Goal: Information Seeking & Learning: Learn about a topic

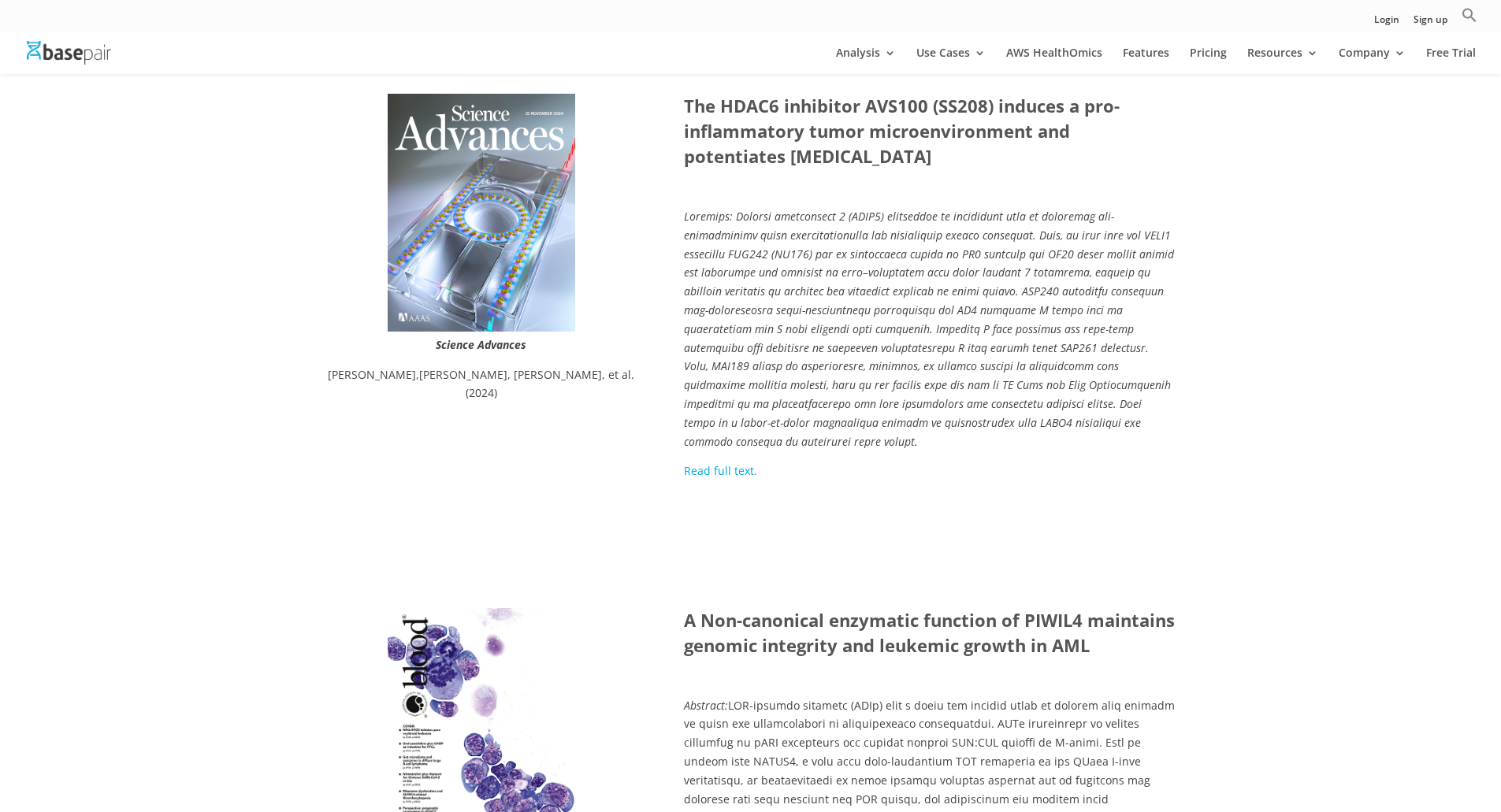
scroll to position [237, 0]
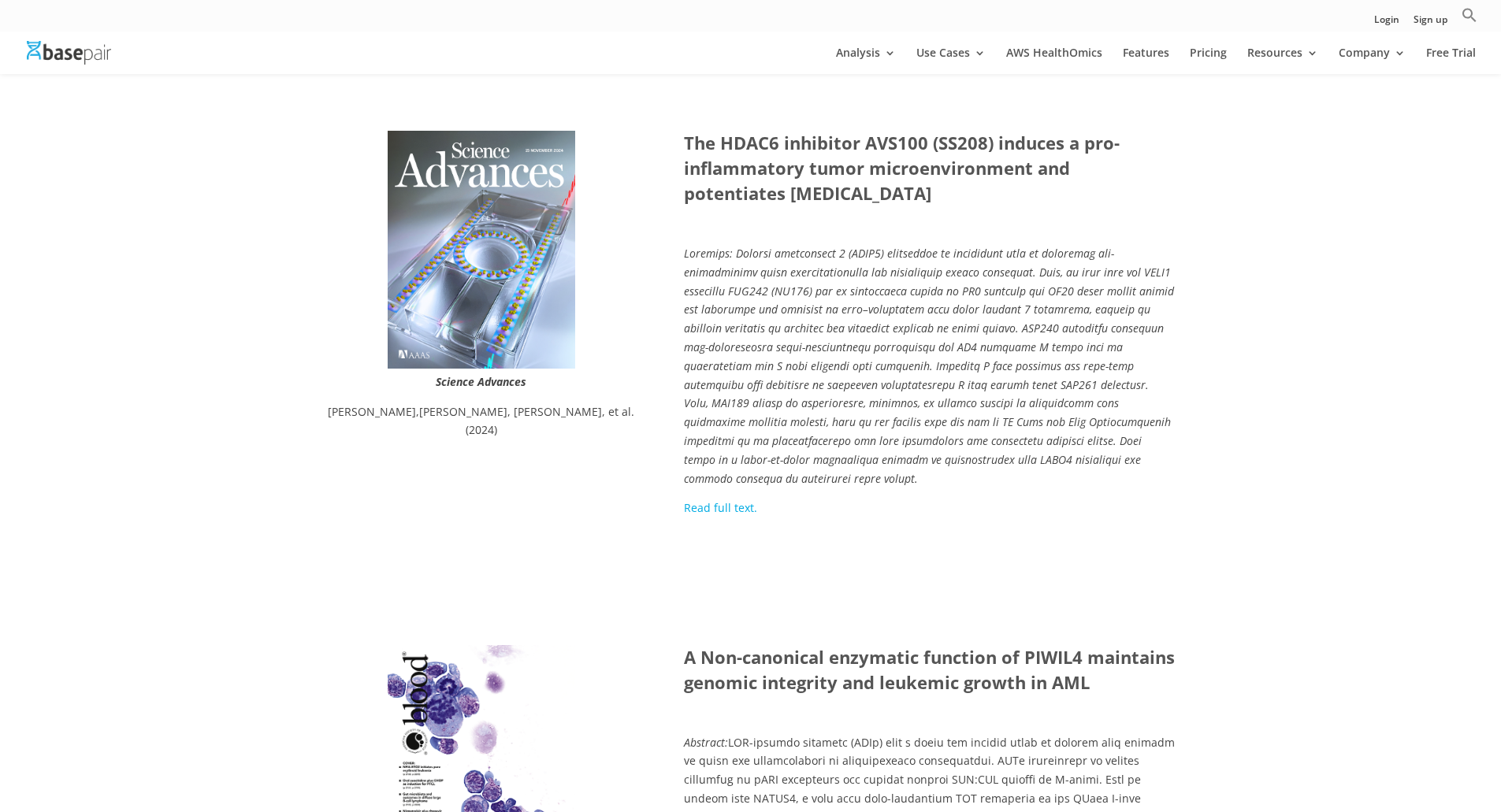
click at [733, 500] on link "Read full text." at bounding box center [720, 508] width 73 height 15
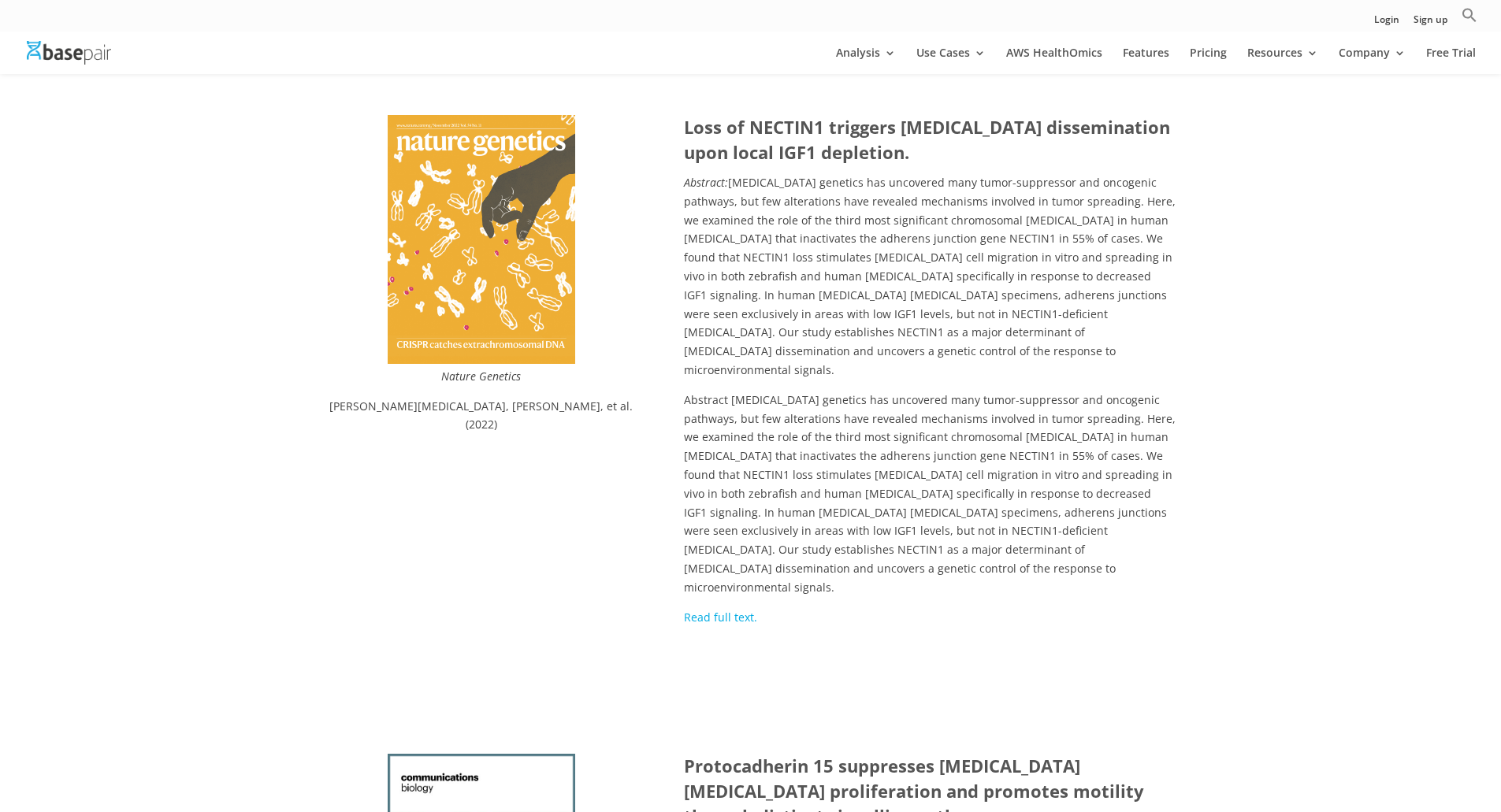
scroll to position [1339, 0]
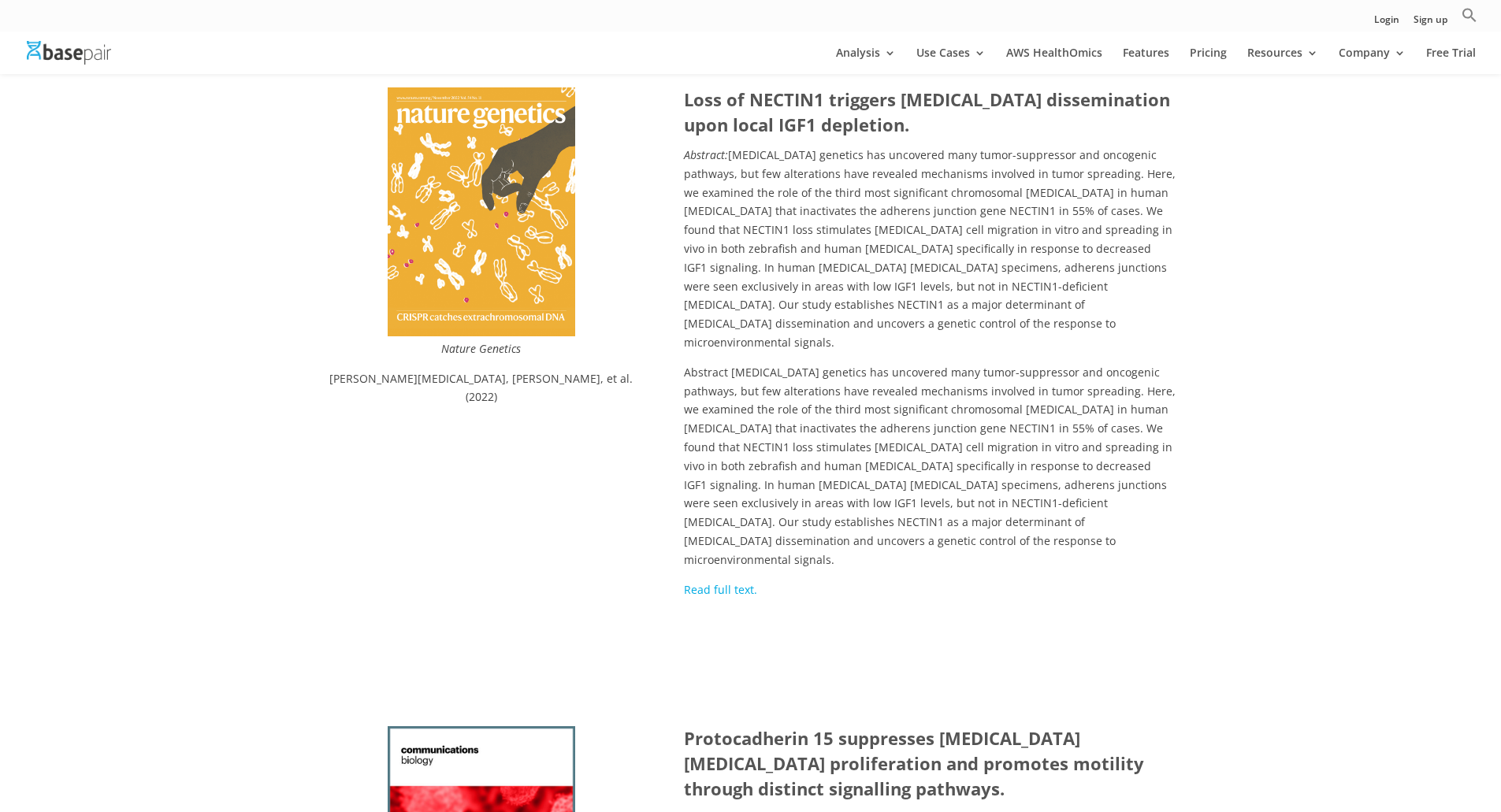
drag, startPoint x: 734, startPoint y: 503, endPoint x: 691, endPoint y: 512, distance: 43.9
click at [682, 515] on div "Nature Genetics [PERSON_NAME][MEDICAL_DATA], [PERSON_NAME], et al. (2022) Loss …" at bounding box center [750, 343] width 851 height 554
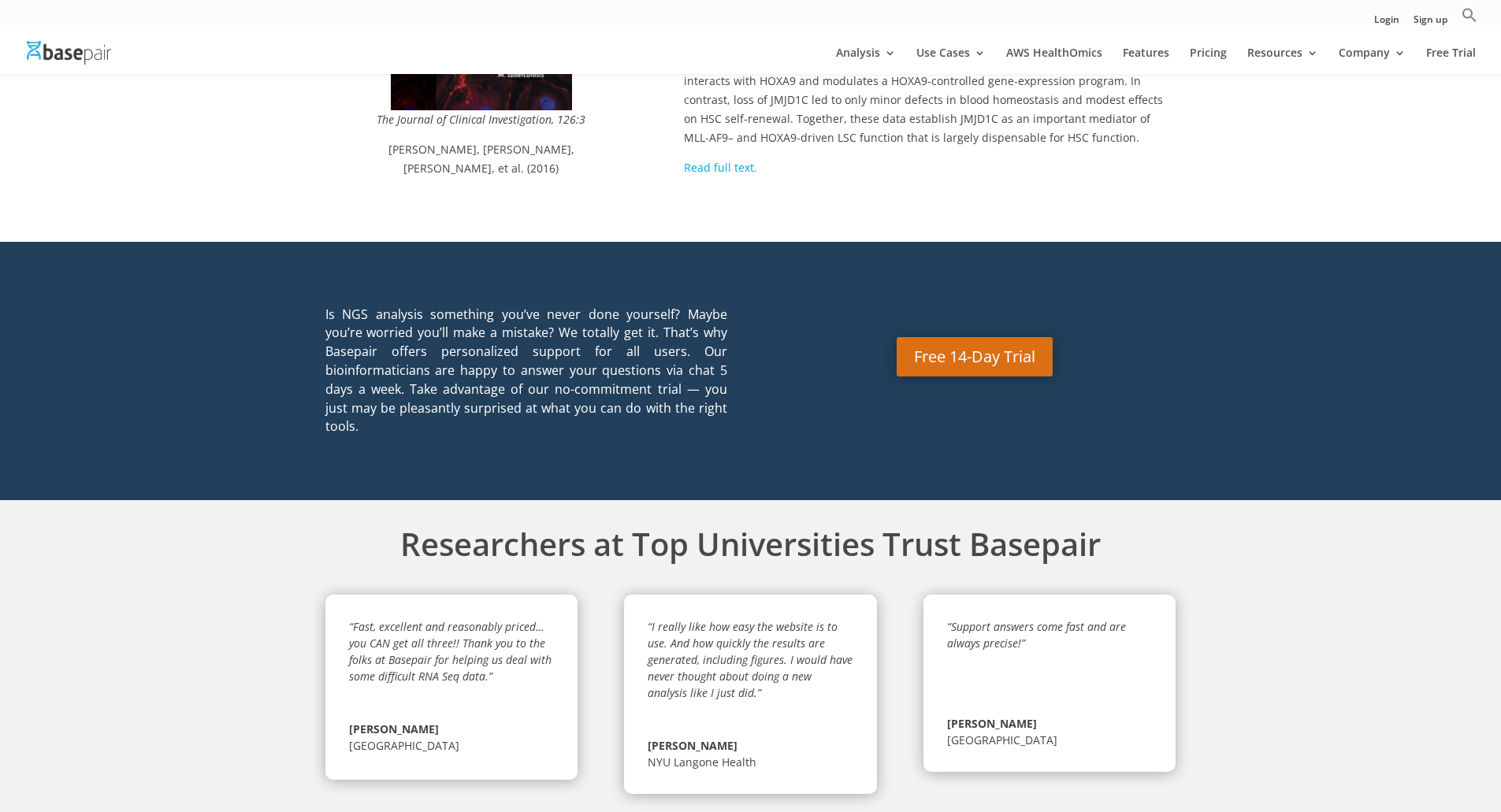
scroll to position [12495, 0]
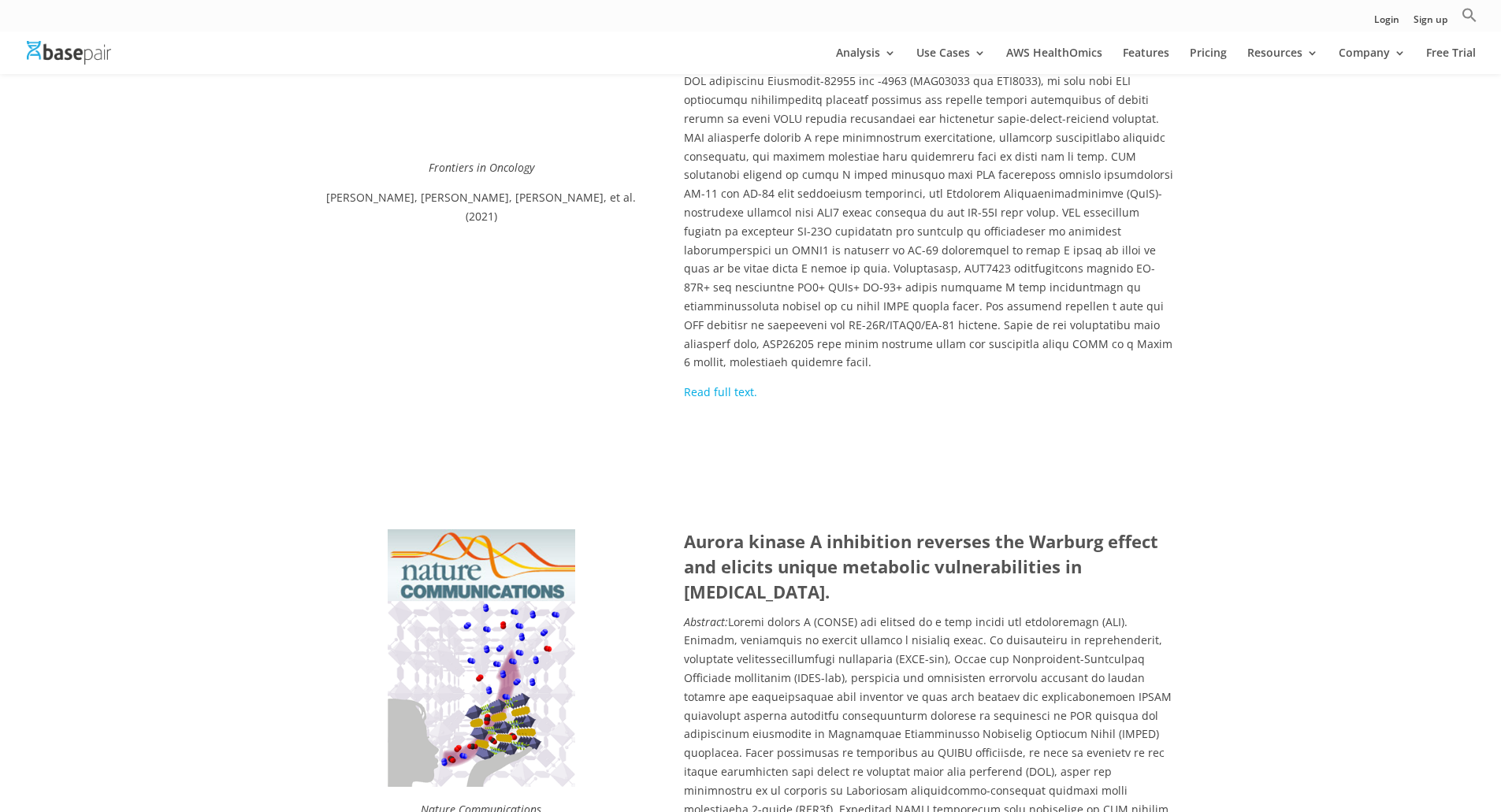
scroll to position [3272, 0]
